Goal: Information Seeking & Learning: Learn about a topic

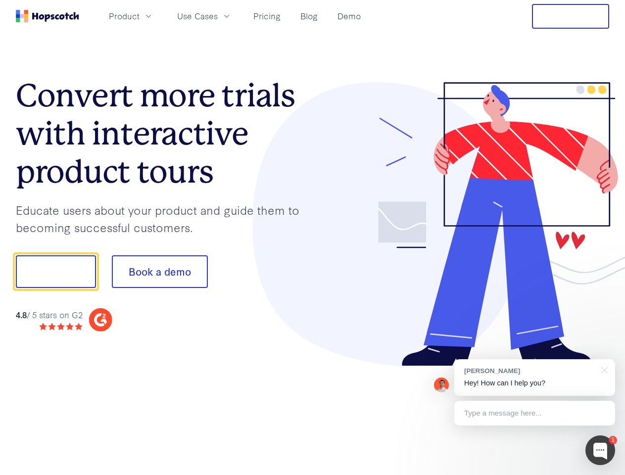
click at [313, 237] on div at bounding box center [461, 224] width 297 height 284
click at [139, 16] on span "Product" at bounding box center [124, 16] width 31 height 12
click at [218, 16] on span "Use Cases" at bounding box center [197, 16] width 41 height 12
click at [570, 16] on button "Free Trial" at bounding box center [570, 16] width 77 height 25
click at [55, 272] on button "Show me!" at bounding box center [56, 271] width 80 height 33
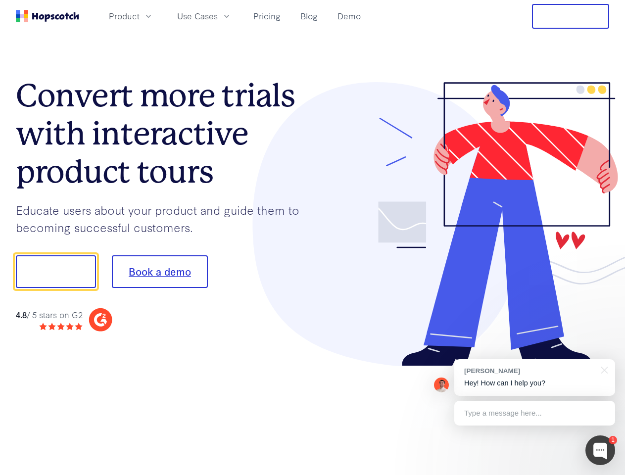
click at [159, 272] on button "Book a demo" at bounding box center [160, 271] width 96 height 33
click at [600, 450] on div at bounding box center [600, 450] width 30 height 30
click at [534, 377] on div "[PERSON_NAME] Hey! How can I help you?" at bounding box center [534, 377] width 161 height 37
click at [602, 369] on div at bounding box center [521, 270] width 185 height 330
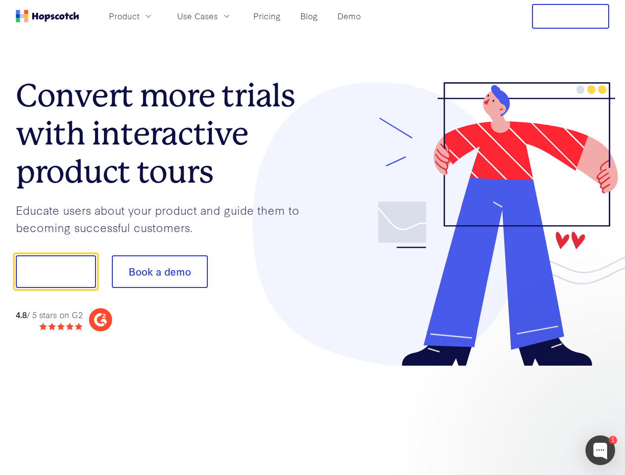
click at [534, 413] on div at bounding box center [521, 336] width 185 height 197
